Goal: Information Seeking & Learning: Learn about a topic

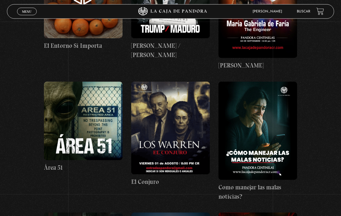
scroll to position [160, 0]
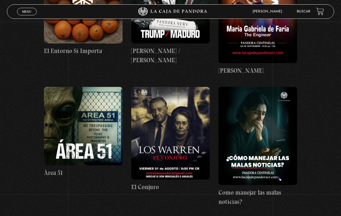
click at [298, 12] on link "Buscar" at bounding box center [304, 11] width 14 height 3
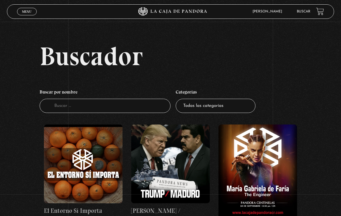
click at [210, 106] on select "Todas las categorías 11:11 Humanitario (1) Amo los [DATE] (3) Análisis de serie…" at bounding box center [216, 106] width 80 height 14
select select "series-y-peliculas"
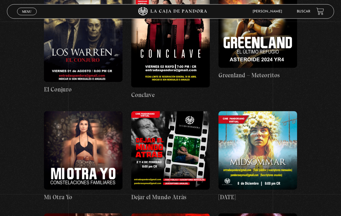
scroll to position [146, 0]
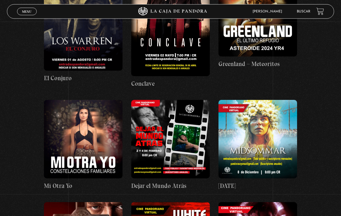
click at [266, 153] on figure at bounding box center [257, 139] width 79 height 79
